Goal: Find specific page/section: Find specific page/section

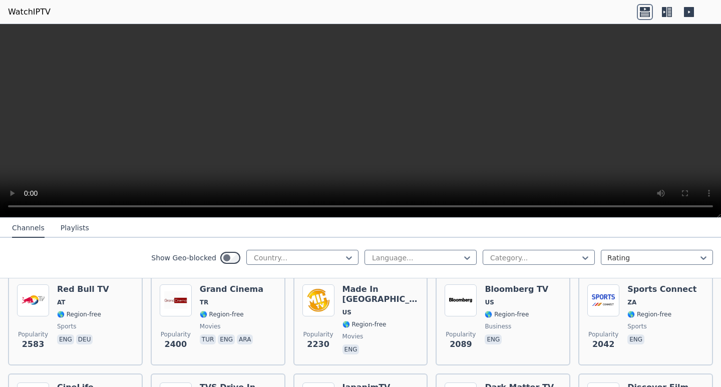
scroll to position [200, 0]
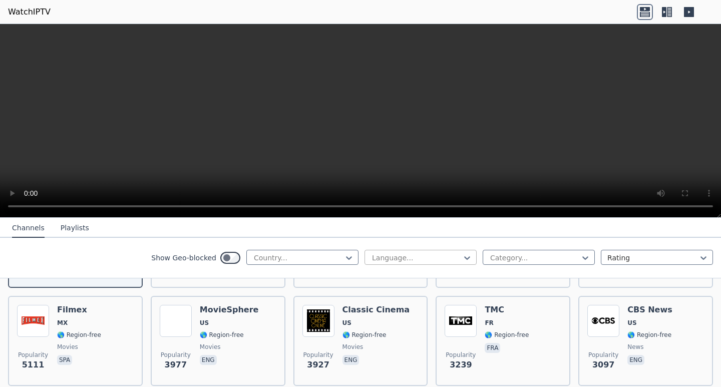
click at [411, 258] on div at bounding box center [416, 258] width 91 height 10
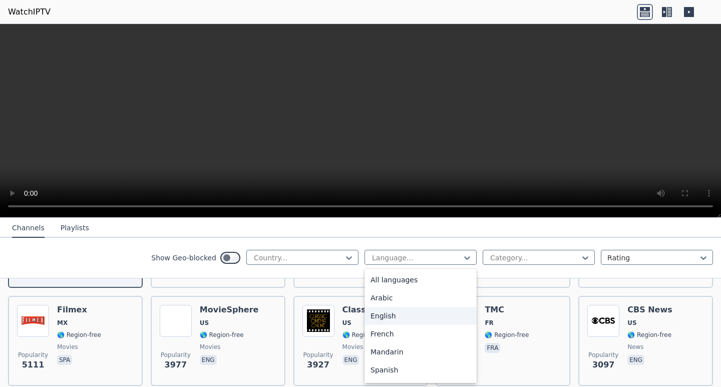
click at [420, 318] on div "English" at bounding box center [421, 316] width 112 height 18
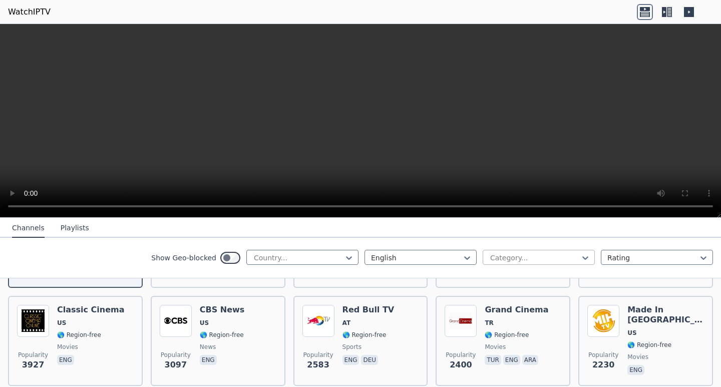
click at [514, 255] on div at bounding box center [534, 258] width 91 height 10
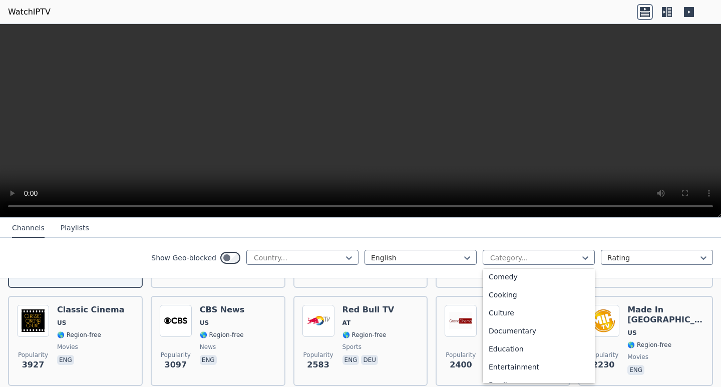
scroll to position [150, 0]
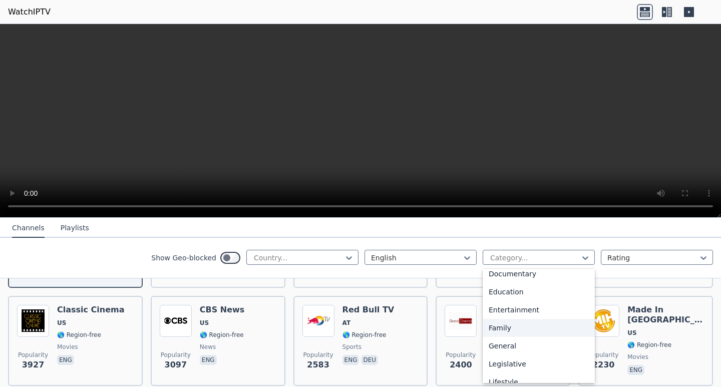
click at [522, 326] on div "Family" at bounding box center [539, 328] width 112 height 18
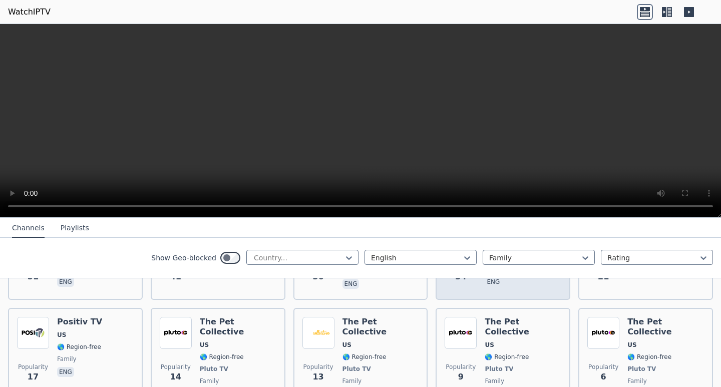
scroll to position [443, 0]
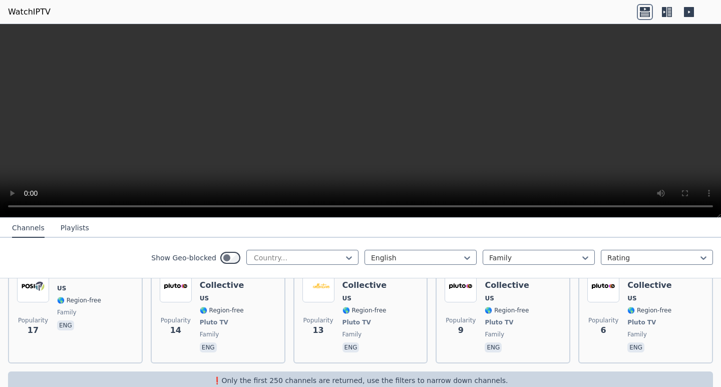
click at [445, 376] on p "❗️Only the first 250 channels are returned, use the filters to narrow down chan…" at bounding box center [360, 381] width 697 height 10
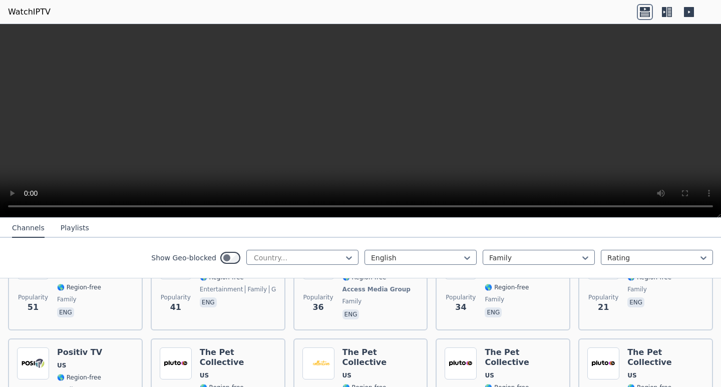
scroll to position [93, 0]
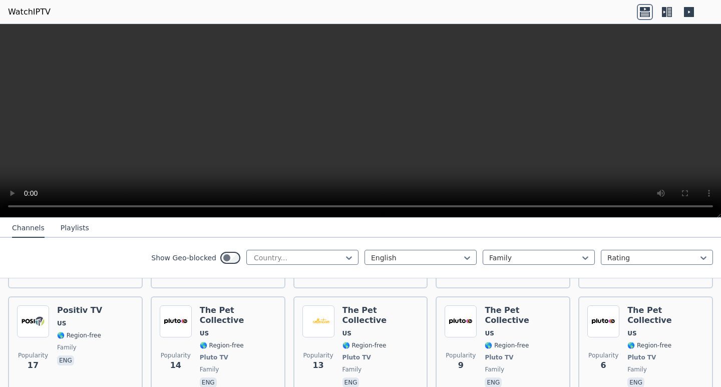
scroll to position [443, 0]
